Goal: Check status: Check status

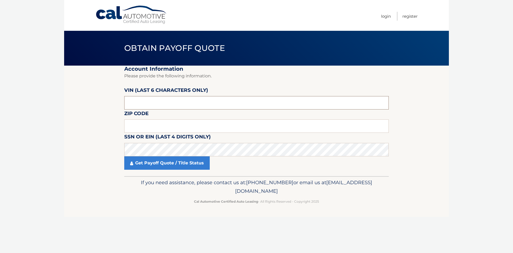
drag, startPoint x: 148, startPoint y: 101, endPoint x: 112, endPoint y: 106, distance: 37.3
click at [112, 106] on section "Account Information Please provide the following information. [PERSON_NAME] (la…" at bounding box center [256, 121] width 385 height 110
type input "016893"
click at [137, 122] on input "text" at bounding box center [256, 125] width 265 height 13
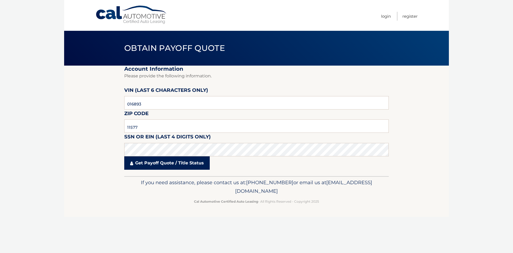
click at [150, 165] on link "Get Payoff Quote / Title Status" at bounding box center [167, 162] width 86 height 13
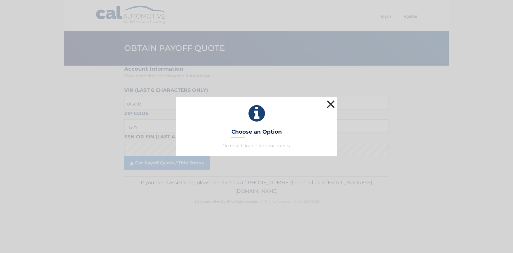
click at [332, 103] on button "×" at bounding box center [331, 104] width 11 height 11
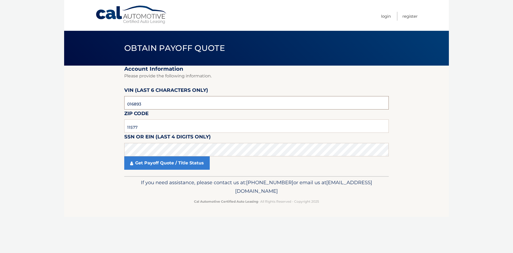
click at [112, 100] on section "Account Information Please provide the following information. [PERSON_NAME] (la…" at bounding box center [256, 121] width 385 height 110
click at [147, 126] on input "11577" at bounding box center [256, 125] width 265 height 13
type input "11573"
click at [141, 162] on link "Get Payoff Quote / Title Status" at bounding box center [167, 162] width 86 height 13
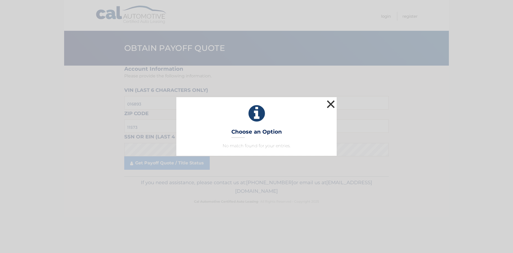
click at [329, 105] on button "×" at bounding box center [331, 104] width 11 height 11
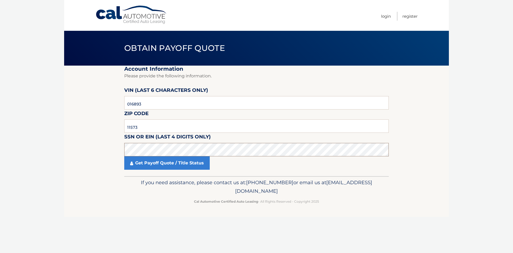
click button "For Originating Dealer" at bounding box center [0, 0] width 0 height 0
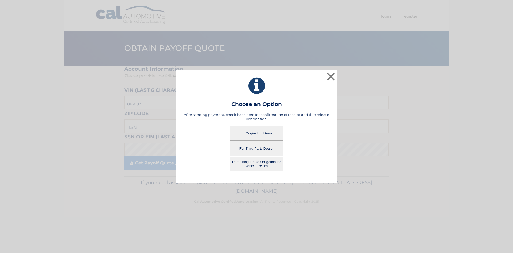
click at [260, 148] on button "For Third Party Dealer" at bounding box center [256, 148] width 53 height 15
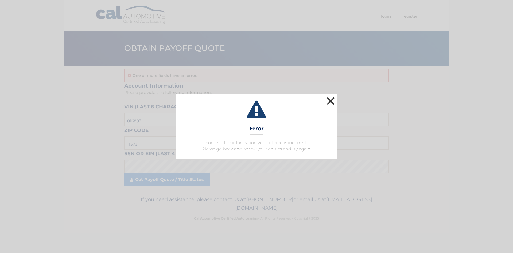
click at [331, 101] on button "×" at bounding box center [331, 100] width 11 height 11
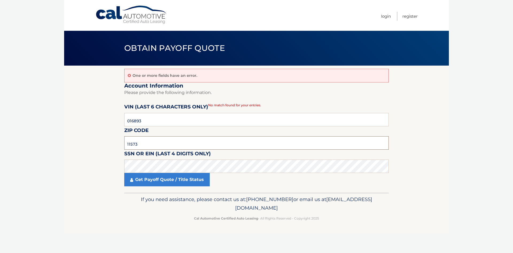
click at [140, 144] on input "11573" at bounding box center [256, 142] width 265 height 13
click at [144, 180] on link "Get Payoff Quote / Title Status" at bounding box center [167, 179] width 86 height 13
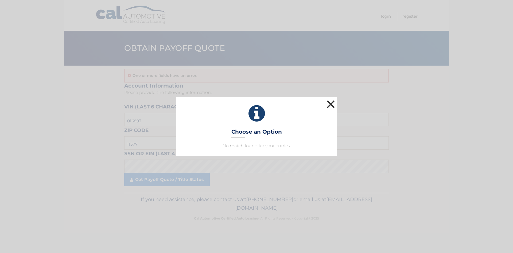
click at [331, 104] on button "×" at bounding box center [331, 104] width 11 height 11
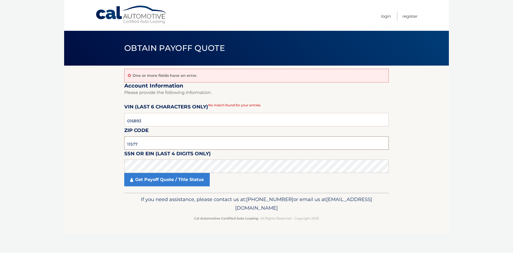
click at [142, 145] on input "11577" at bounding box center [256, 142] width 265 height 13
click at [140, 177] on link "Get Payoff Quote / Title Status" at bounding box center [167, 179] width 86 height 13
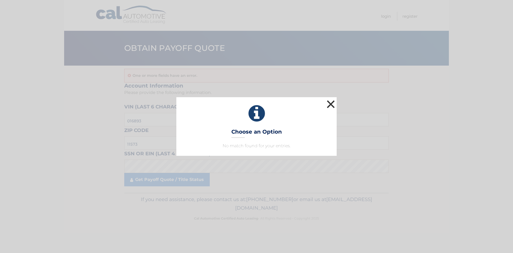
click at [331, 105] on button "×" at bounding box center [331, 104] width 11 height 11
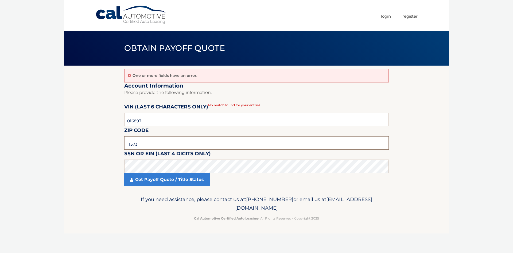
click at [139, 143] on input "11573" at bounding box center [256, 142] width 265 height 13
type input "11577"
click button "For Originating Dealer" at bounding box center [0, 0] width 0 height 0
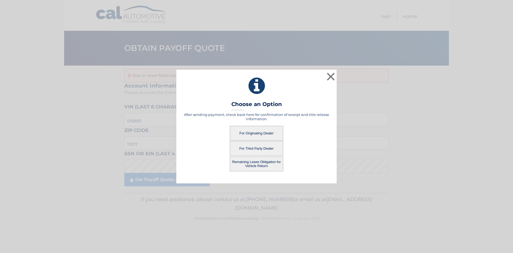
click at [251, 149] on button "For Third Party Dealer" at bounding box center [256, 148] width 53 height 15
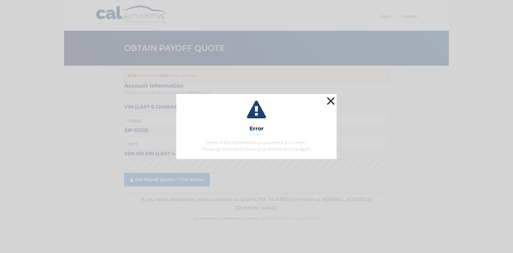
click at [329, 100] on button "×" at bounding box center [331, 100] width 11 height 11
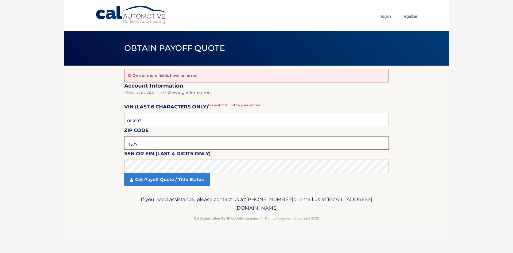
drag, startPoint x: 145, startPoint y: 145, endPoint x: 111, endPoint y: 145, distance: 34.2
click at [111, 145] on section "One or more fields have an error. Account Information Please provide the follow…" at bounding box center [256, 129] width 385 height 127
type input "11753"
click button "For Originating Dealer" at bounding box center [0, 0] width 0 height 0
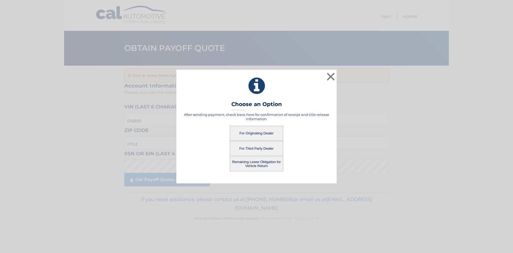
click at [258, 149] on button "For Third Party Dealer" at bounding box center [256, 148] width 53 height 15
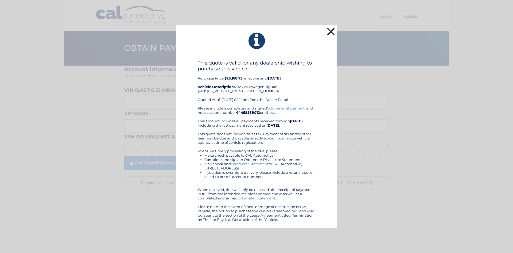
click at [331, 32] on button "×" at bounding box center [331, 31] width 11 height 11
